Goal: Go to known website: Go to known website

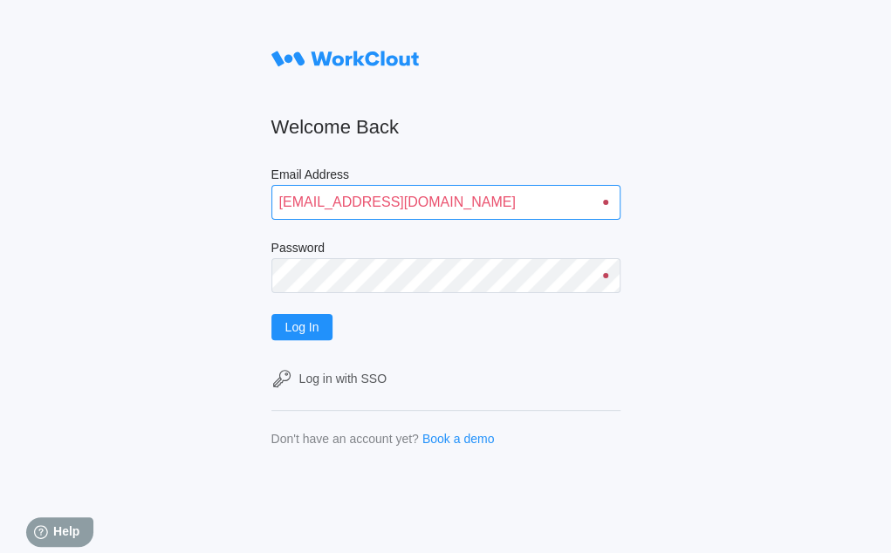
type input "[EMAIL_ADDRESS][DOMAIN_NAME]"
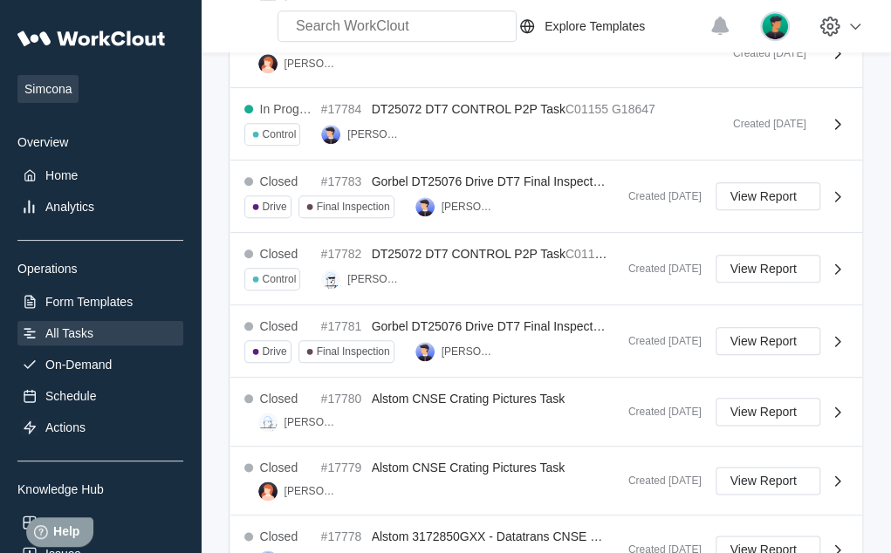
scroll to position [731, 0]
